Goal: Task Accomplishment & Management: Manage account settings

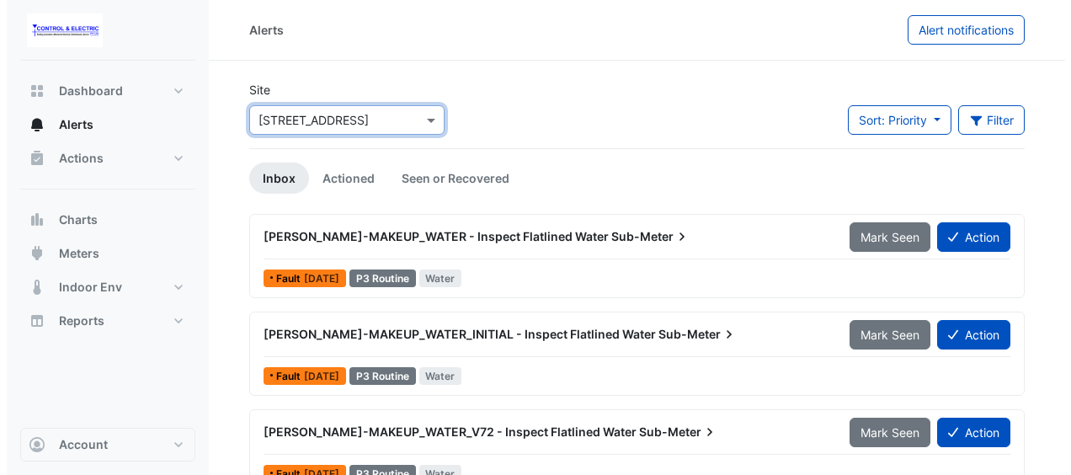
scroll to position [29, 0]
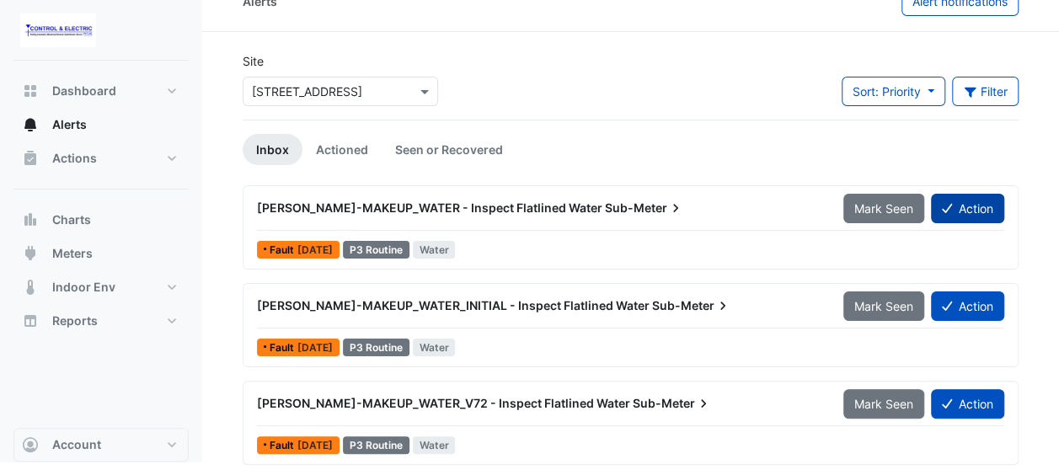
click at [972, 216] on button "Action" at bounding box center [967, 208] width 73 height 29
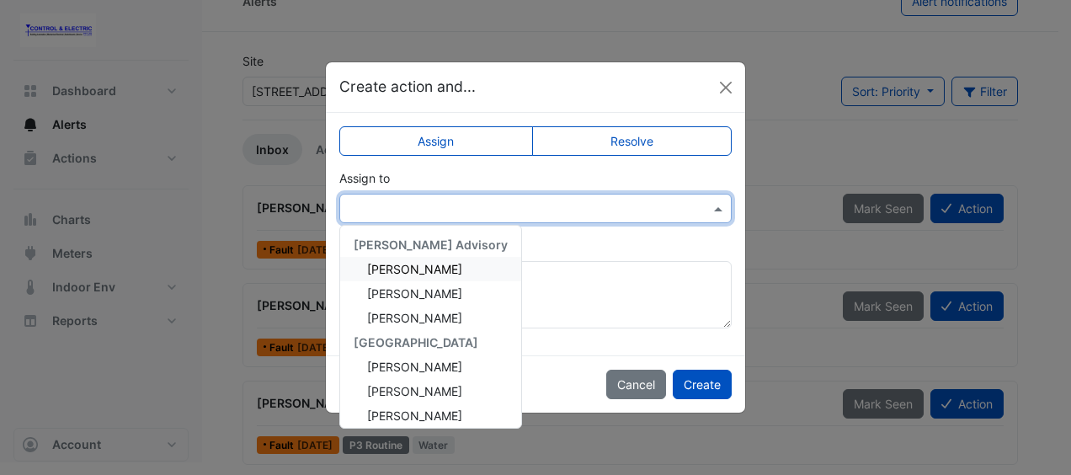
click at [643, 206] on input "text" at bounding box center [519, 209] width 340 height 18
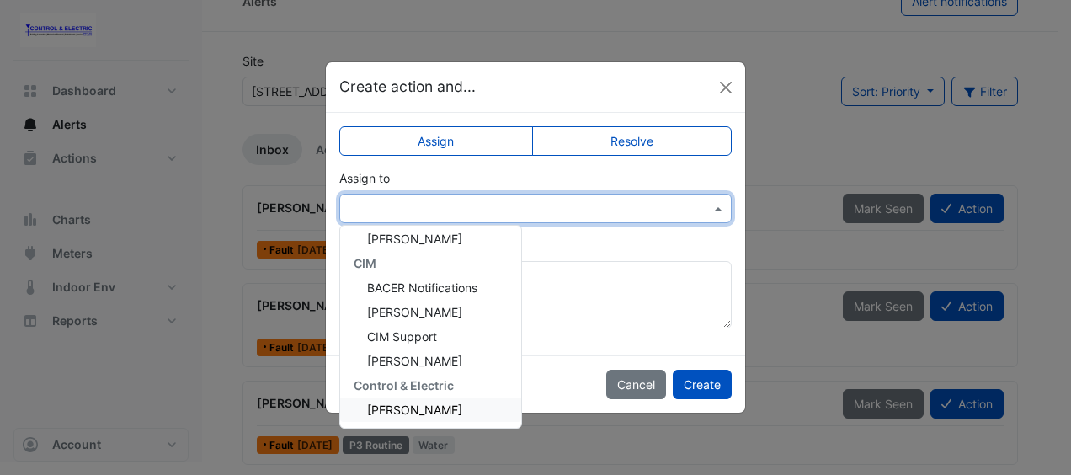
click at [414, 413] on span "Lucas Baker" at bounding box center [414, 410] width 95 height 14
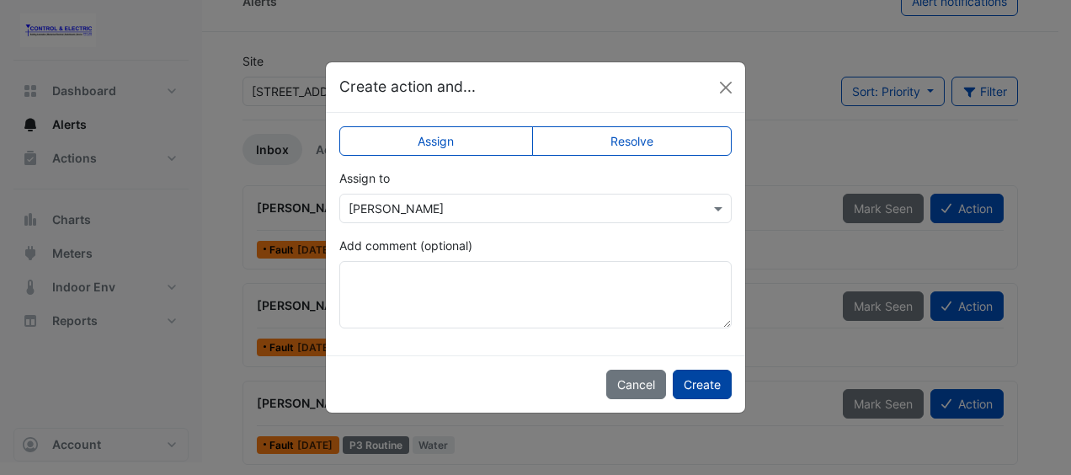
click at [708, 383] on button "Create" at bounding box center [702, 384] width 59 height 29
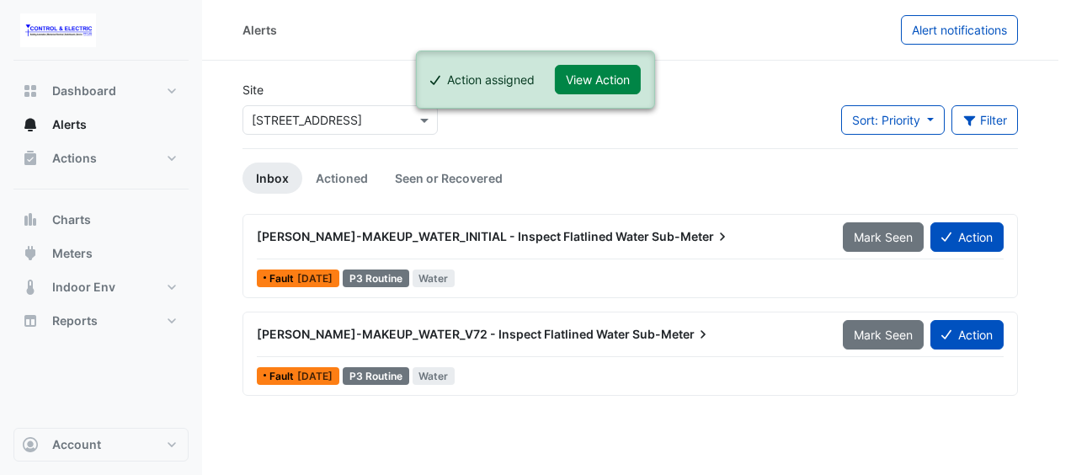
scroll to position [0, 0]
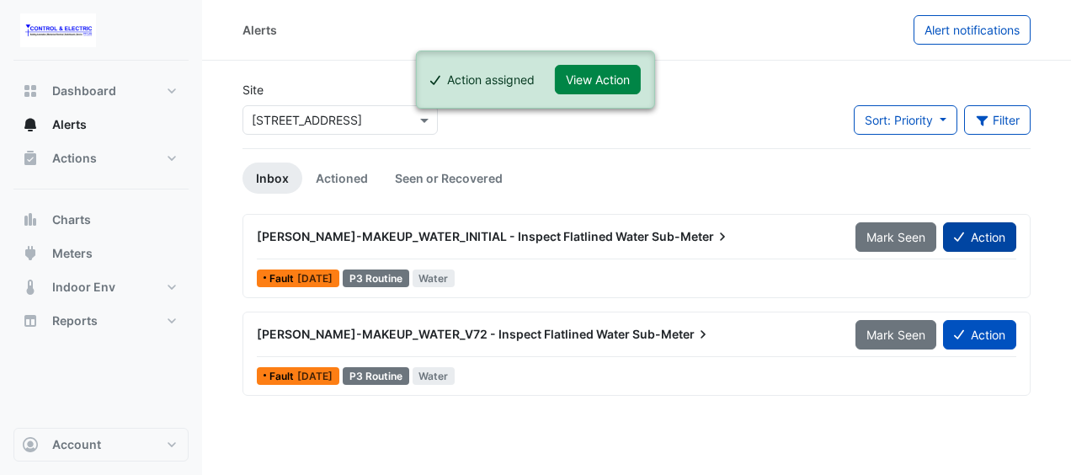
click at [987, 232] on button "Action" at bounding box center [979, 236] width 73 height 29
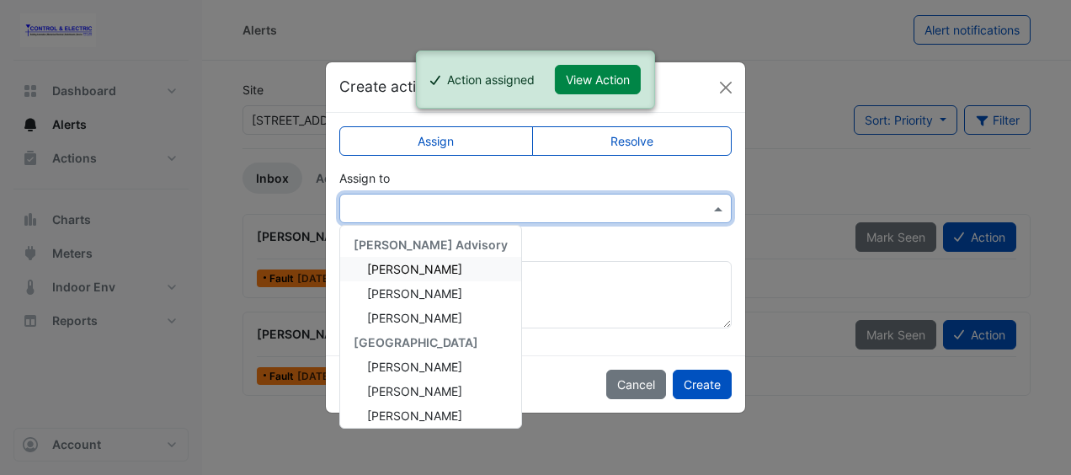
click at [696, 200] on div at bounding box center [535, 208] width 391 height 19
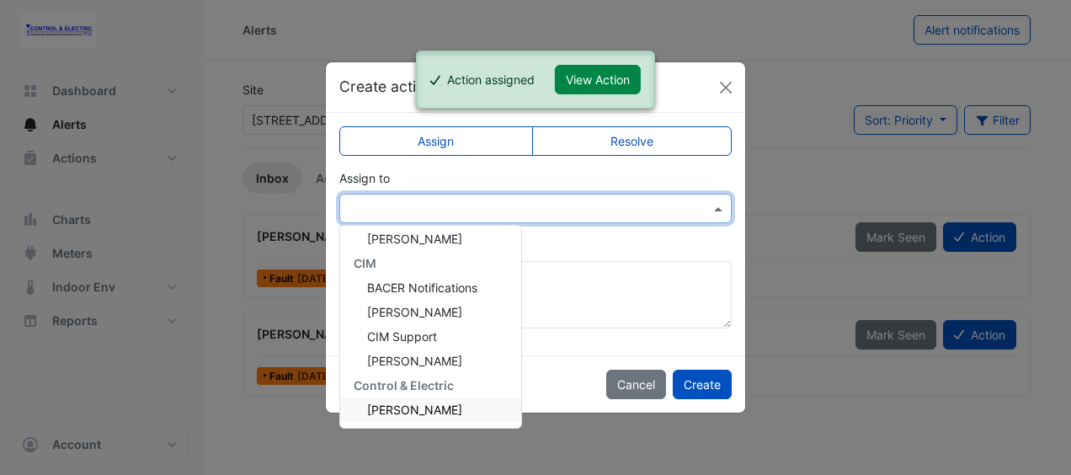
click at [391, 404] on span "Lucas Baker" at bounding box center [414, 410] width 95 height 14
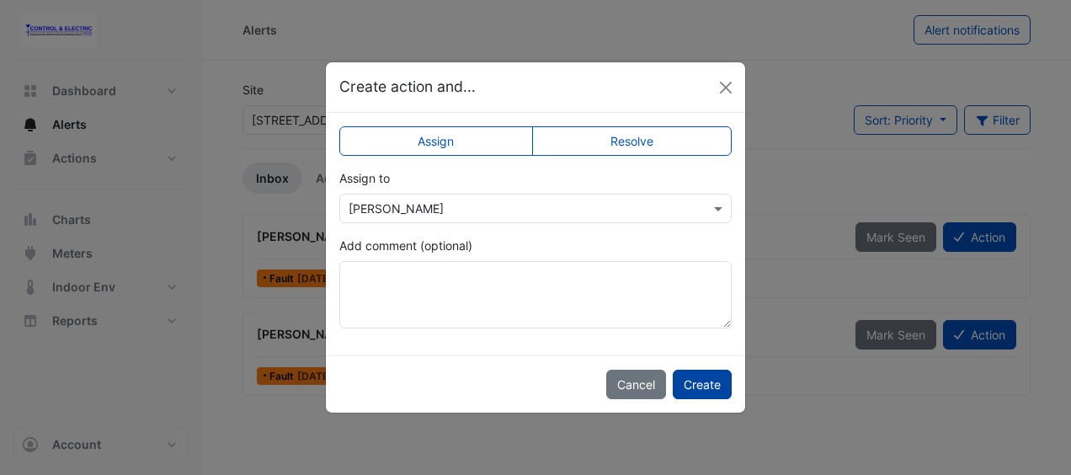
click at [713, 387] on button "Create" at bounding box center [702, 384] width 59 height 29
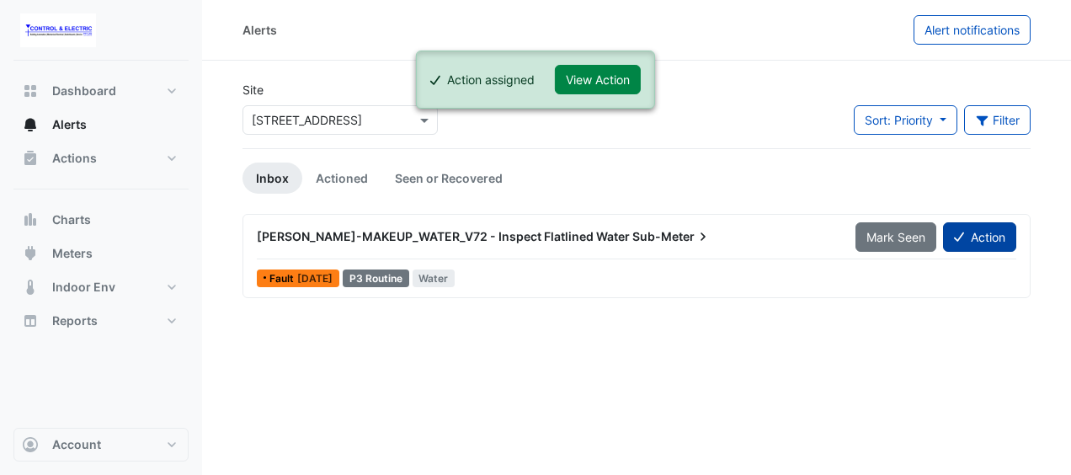
click at [998, 245] on button "Action" at bounding box center [979, 236] width 73 height 29
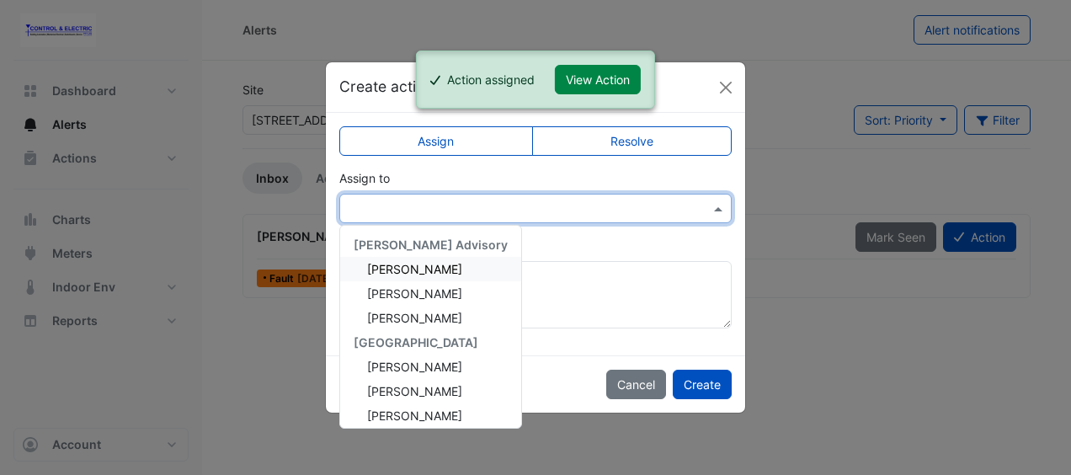
click at [694, 206] on div at bounding box center [535, 208] width 391 height 19
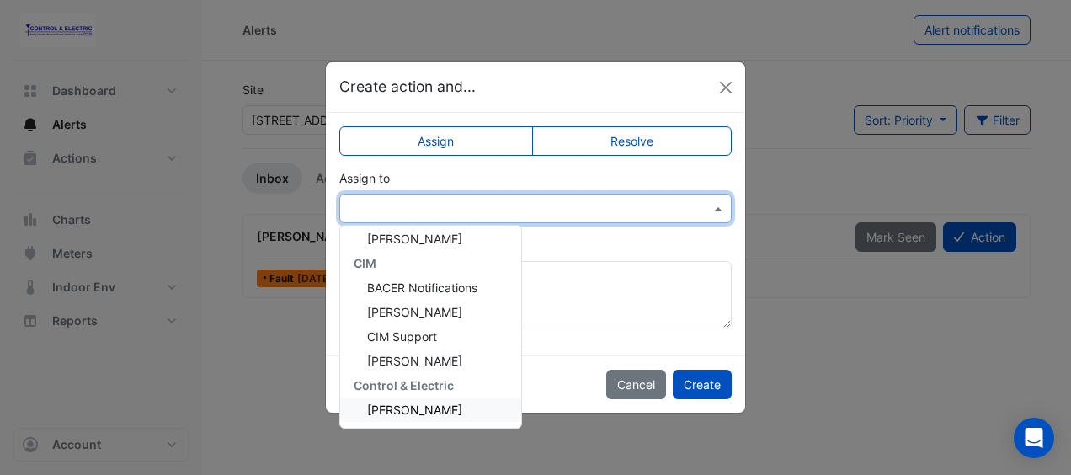
click at [391, 403] on span "Lucas Baker" at bounding box center [414, 410] width 95 height 14
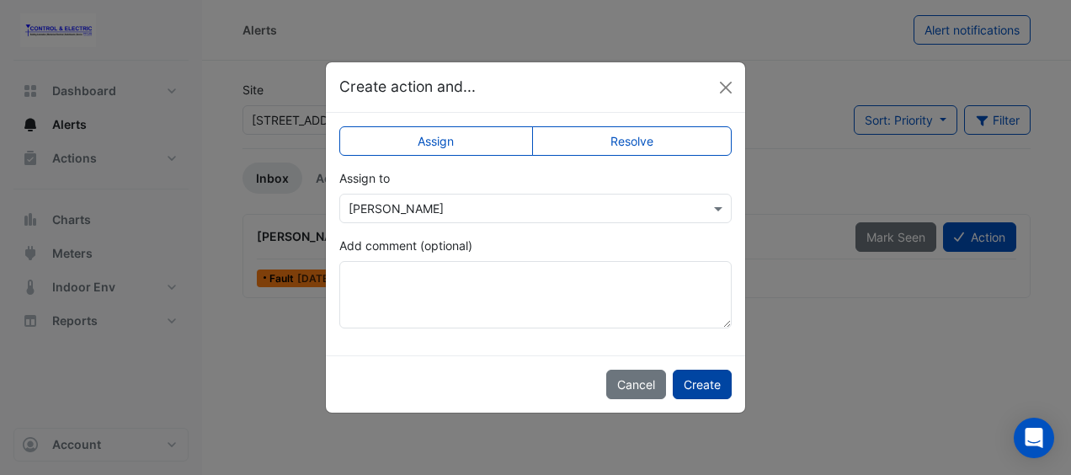
click at [703, 389] on button "Create" at bounding box center [702, 384] width 59 height 29
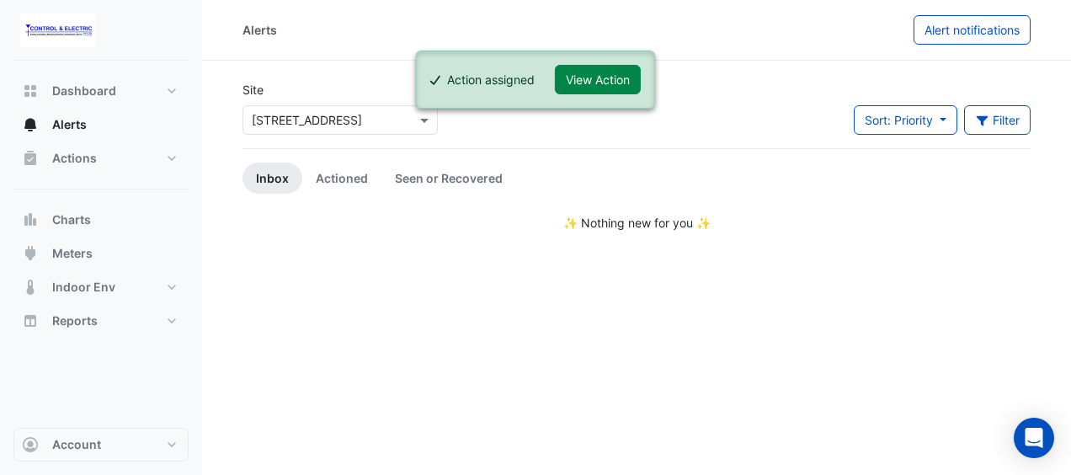
click at [350, 263] on div "Alerts Alert notifications Site × 16-18 Mort Street Sort: Priority Priority Upd…" at bounding box center [636, 237] width 869 height 475
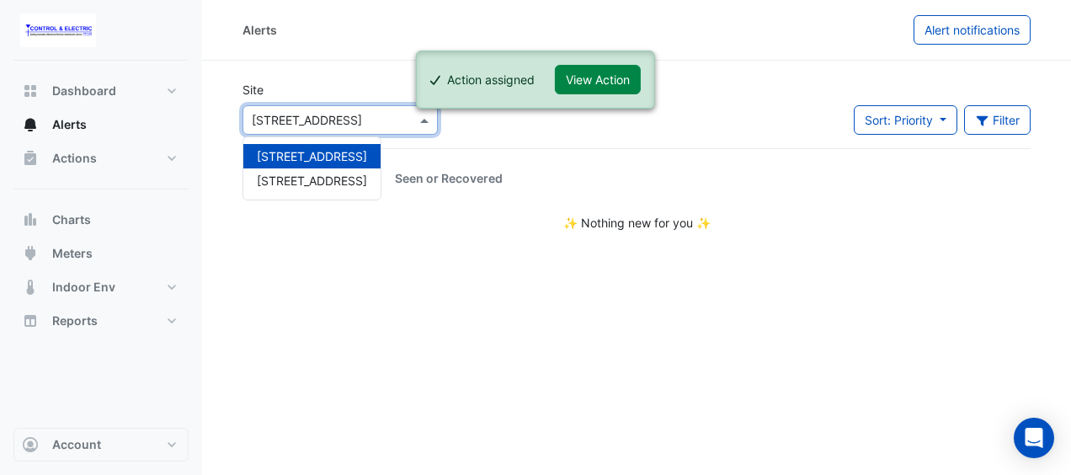
click at [266, 129] on div "× 16-18 Mort Street" at bounding box center [340, 119] width 195 height 29
click at [144, 150] on button "Actions" at bounding box center [100, 159] width 175 height 34
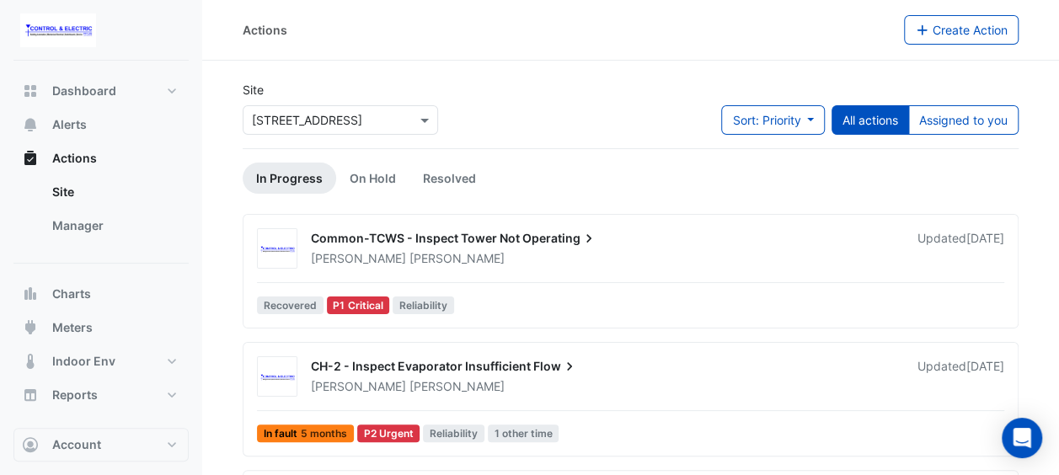
click at [628, 277] on div "Common-TCWS - Inspect Tower Not Operating Lucas Baker Updated 3 days ago Recove…" at bounding box center [630, 274] width 761 height 93
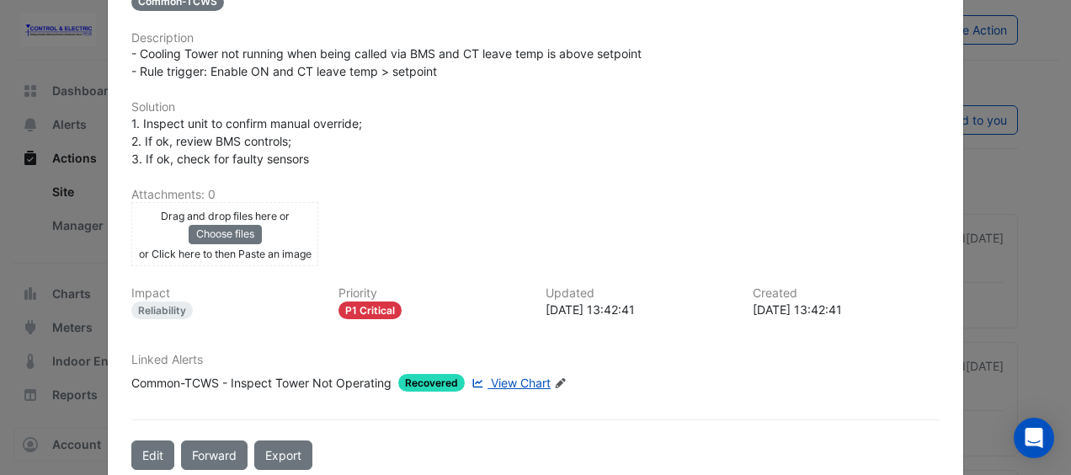
scroll to position [338, 0]
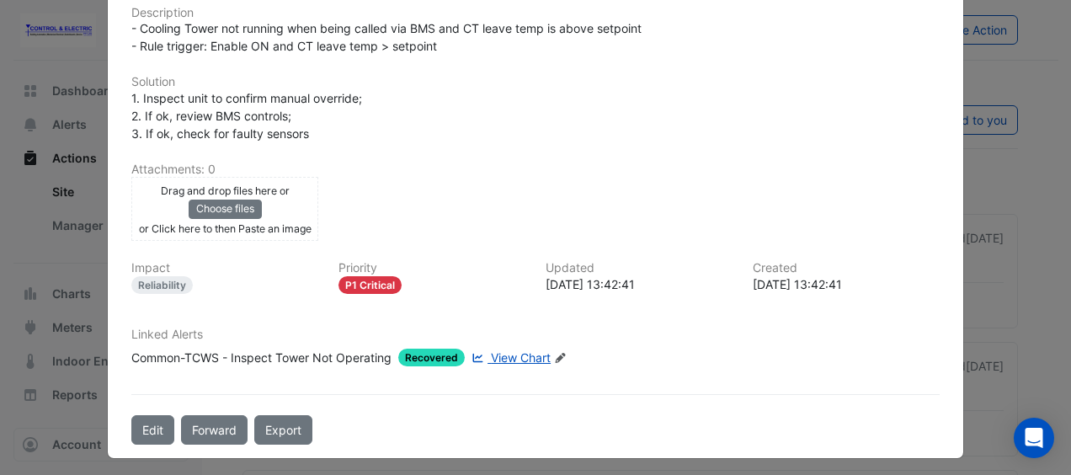
click at [509, 354] on span "View Chart" at bounding box center [521, 357] width 60 height 14
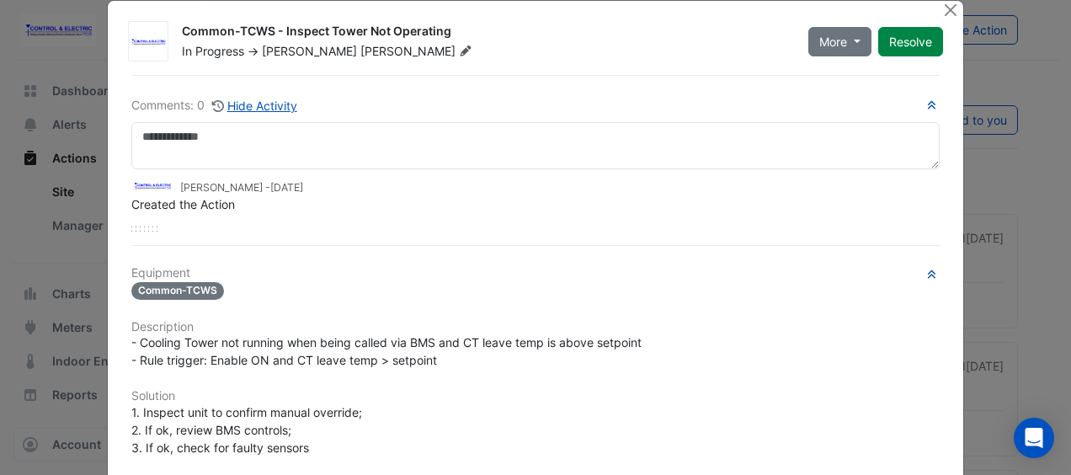
scroll to position [22, 0]
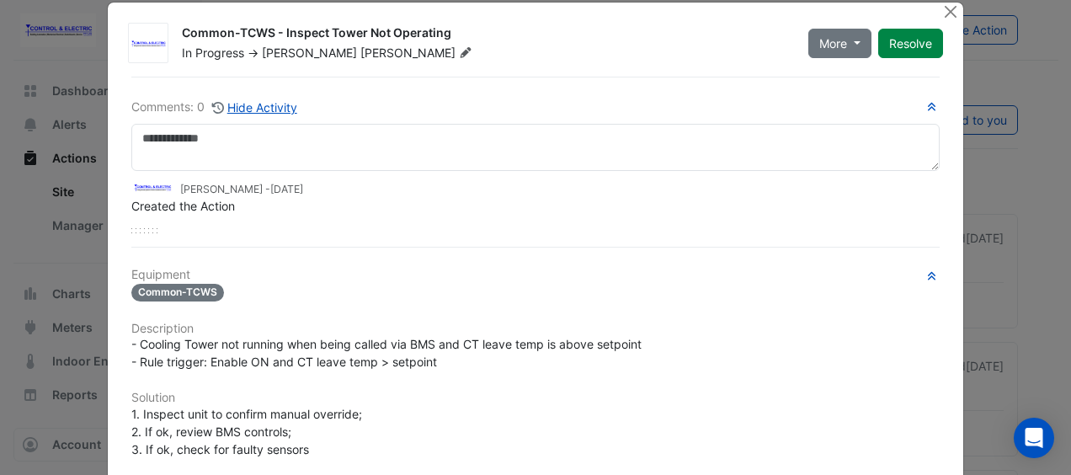
click at [452, 372] on div "Equipment Common-TCWS Description - Cooling Tower not running when being called…" at bounding box center [535, 482] width 809 height 428
click at [490, 348] on span "- Cooling Tower not running when being called via BMS and CT leave temp is abov…" at bounding box center [386, 353] width 510 height 32
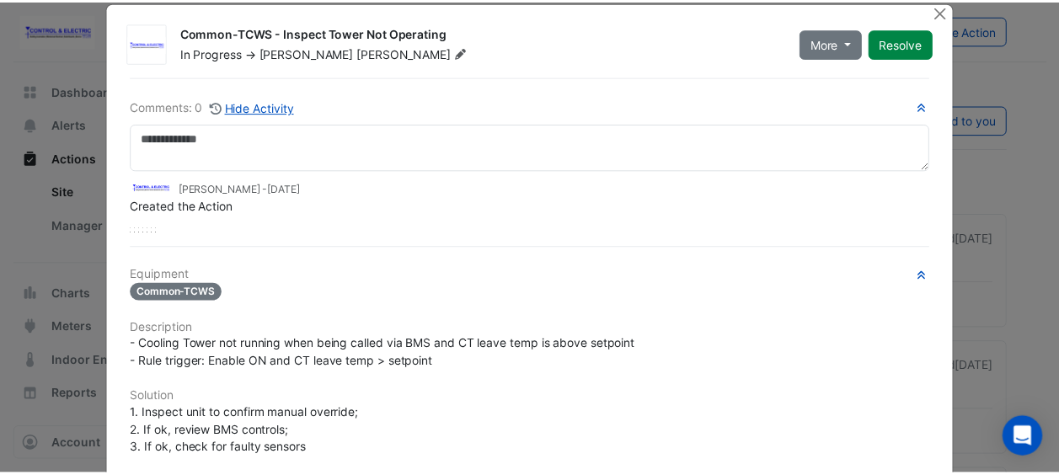
scroll to position [0, 0]
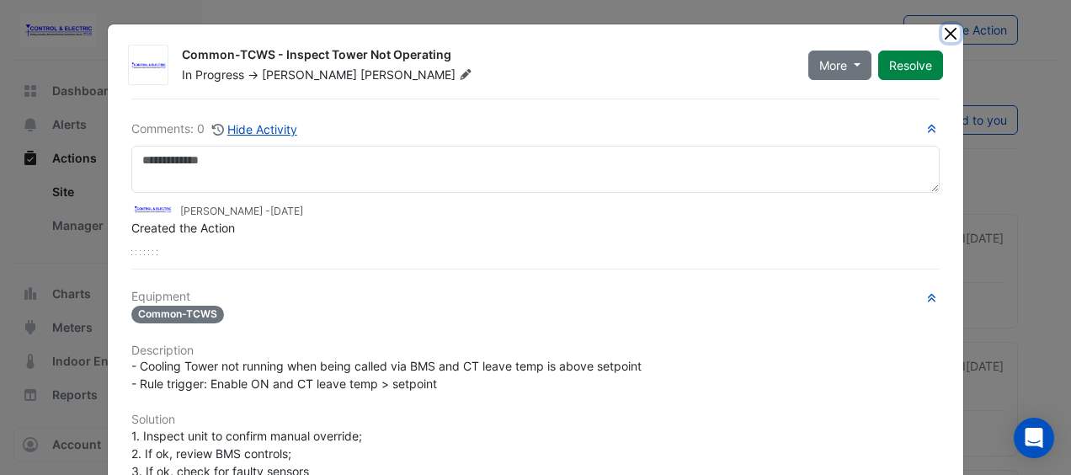
click at [943, 40] on button "Close" at bounding box center [952, 33] width 18 height 18
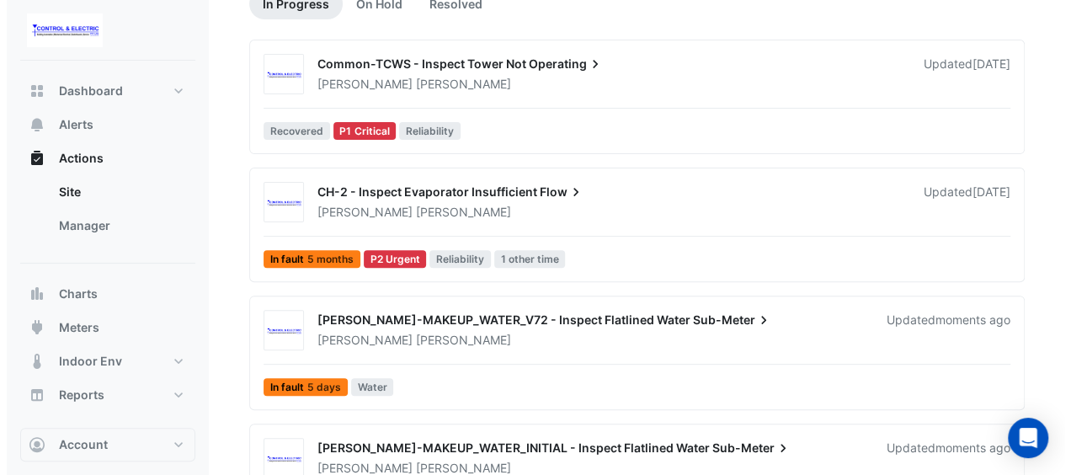
scroll to position [175, 0]
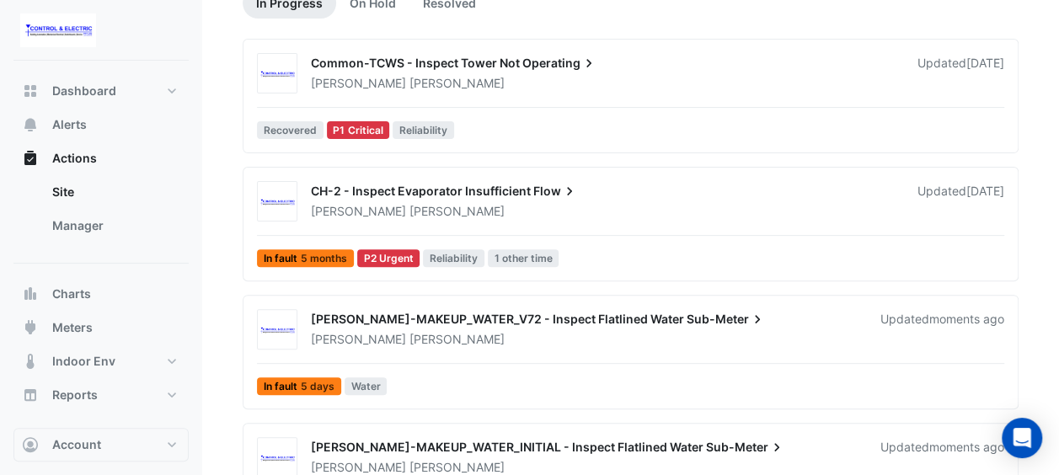
click at [722, 216] on div "Lucas Baker" at bounding box center [604, 211] width 590 height 17
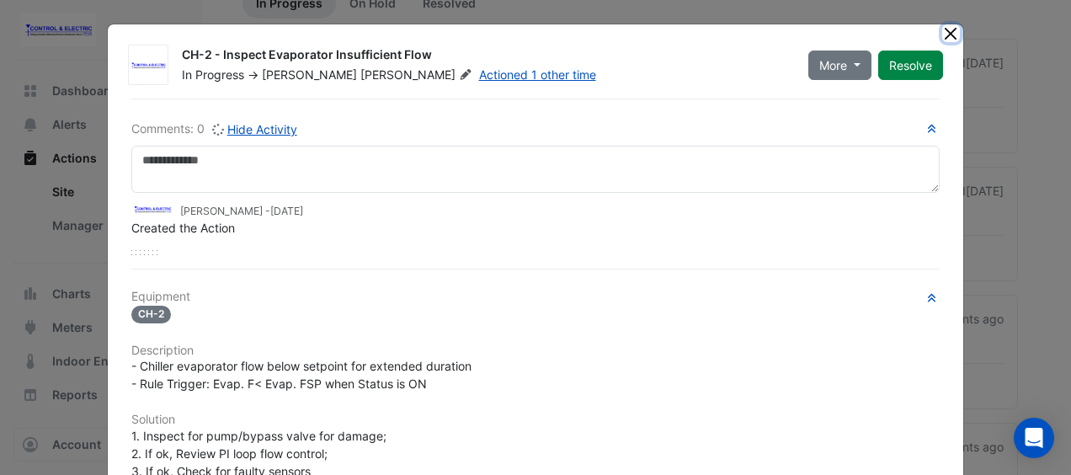
click at [948, 37] on button "Close" at bounding box center [952, 33] width 18 height 18
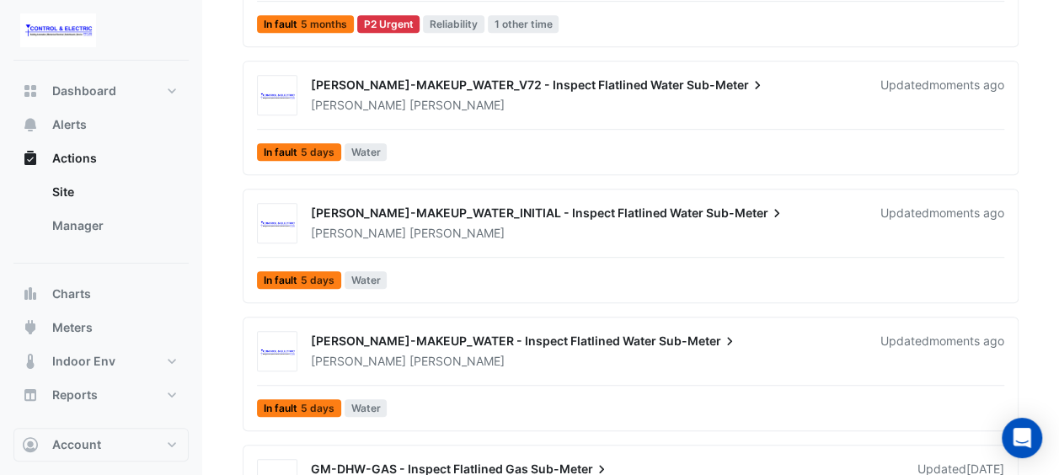
scroll to position [502, 0]
